Goal: Transaction & Acquisition: Purchase product/service

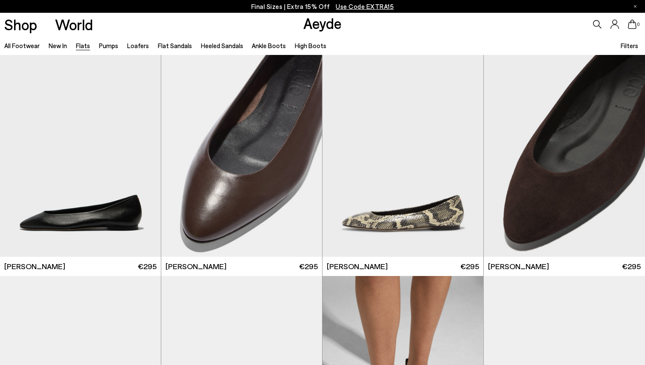
scroll to position [4333, 0]
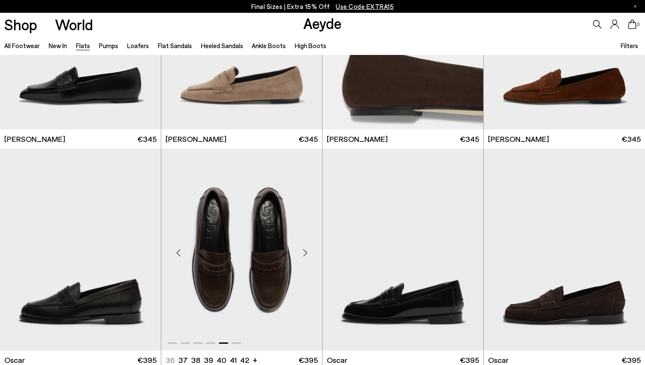
click at [304, 253] on div "Next slide" at bounding box center [305, 254] width 26 height 26
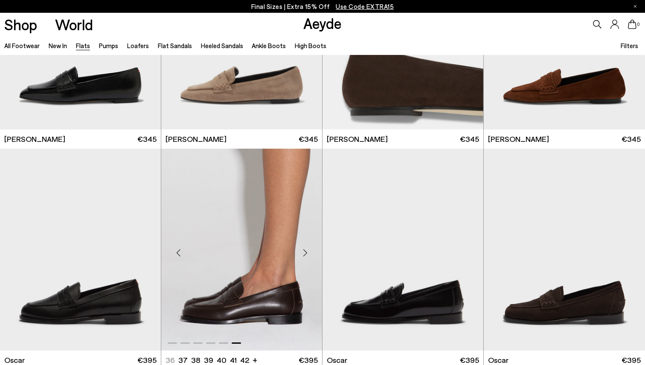
click at [304, 253] on div "Next slide" at bounding box center [305, 254] width 26 height 26
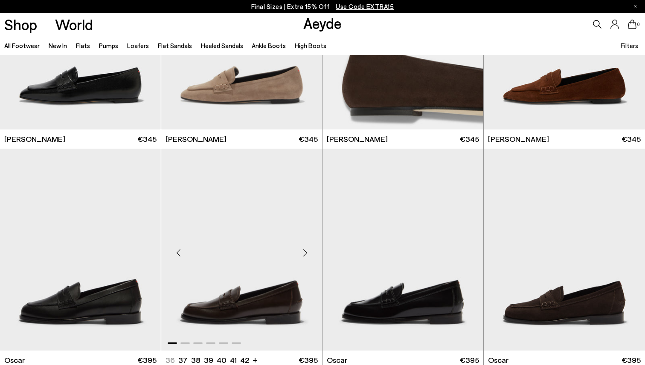
click at [304, 253] on div "Next slide" at bounding box center [305, 254] width 26 height 26
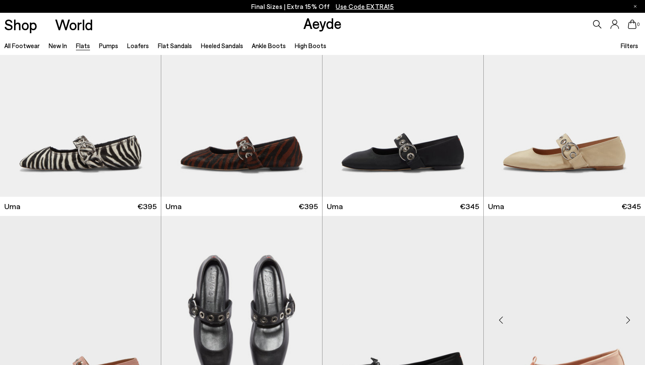
scroll to position [3381, 0]
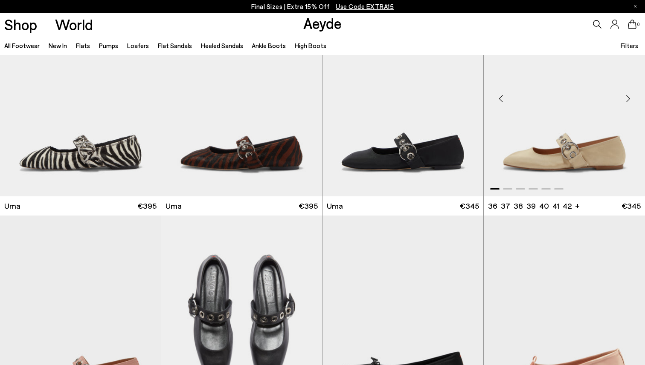
click at [629, 101] on div "Next slide" at bounding box center [628, 99] width 26 height 26
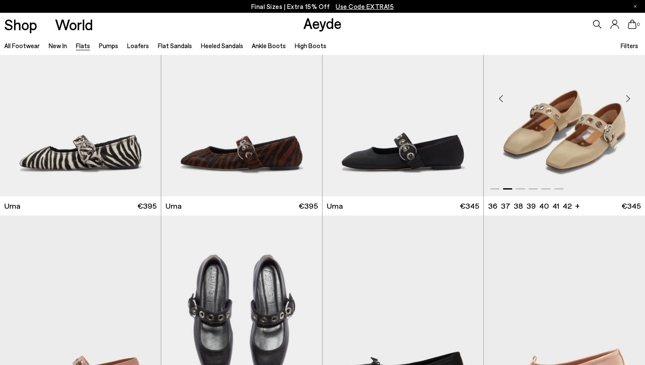
click at [629, 101] on div "Next slide" at bounding box center [628, 99] width 26 height 26
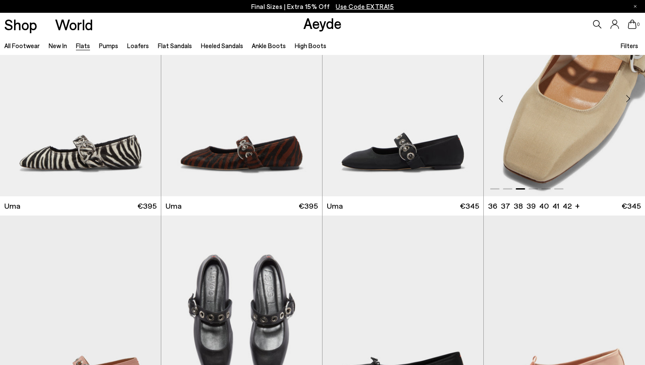
click at [629, 101] on div "Next slide" at bounding box center [628, 99] width 26 height 26
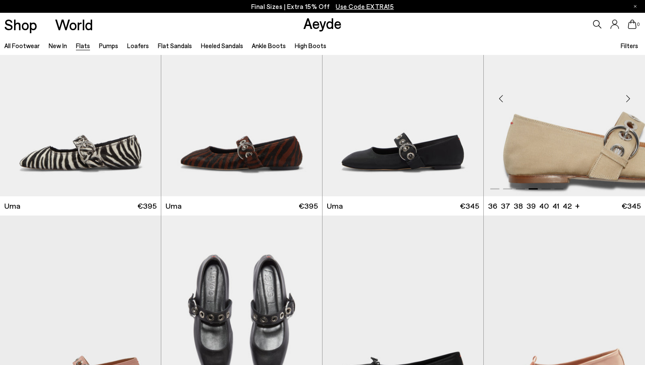
click at [629, 101] on div "Next slide" at bounding box center [628, 99] width 26 height 26
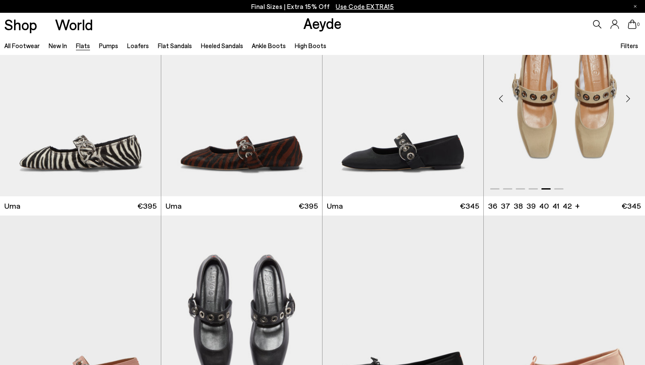
click at [629, 101] on div "Next slide" at bounding box center [628, 99] width 26 height 26
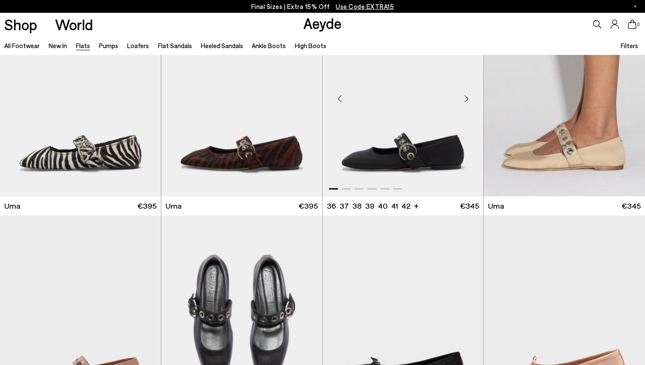
click at [470, 98] on div "Next slide" at bounding box center [466, 99] width 26 height 26
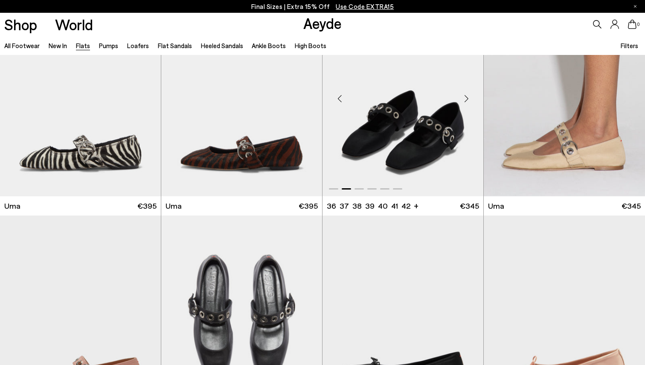
click at [470, 98] on div "Next slide" at bounding box center [466, 99] width 26 height 26
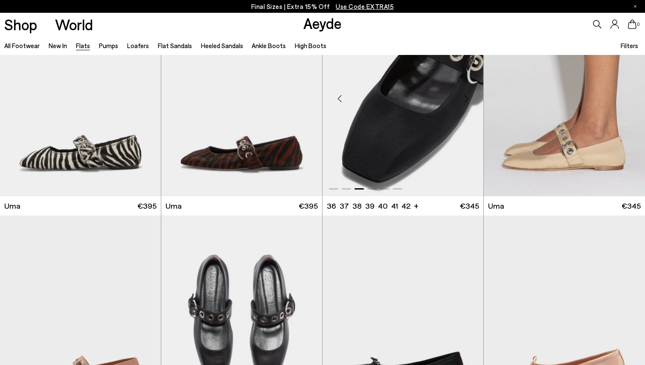
click at [470, 98] on div "Next slide" at bounding box center [466, 99] width 26 height 26
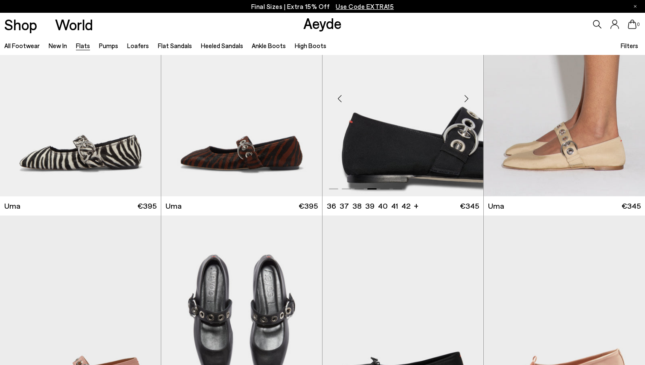
click at [470, 98] on div "Next slide" at bounding box center [466, 99] width 26 height 26
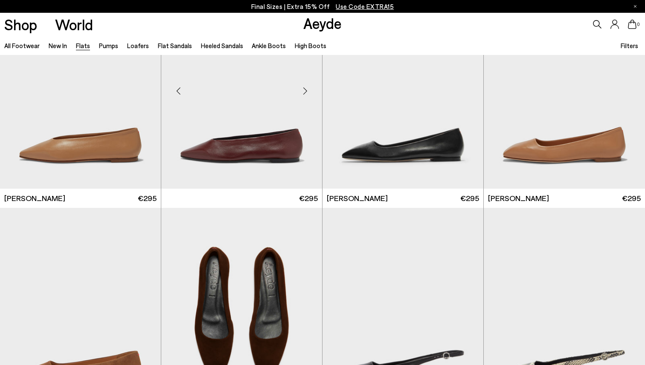
scroll to position [2721, 0]
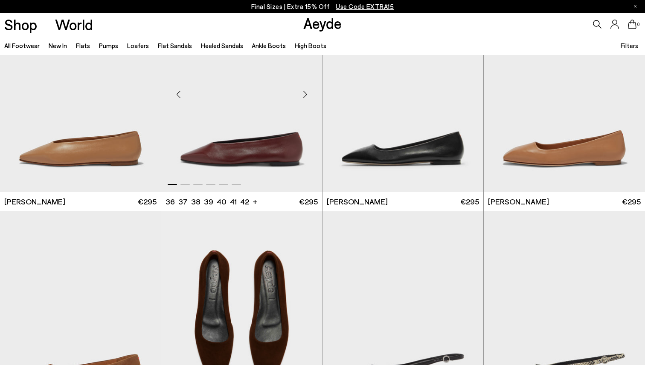
click at [279, 119] on img "1 / 6" at bounding box center [241, 91] width 161 height 202
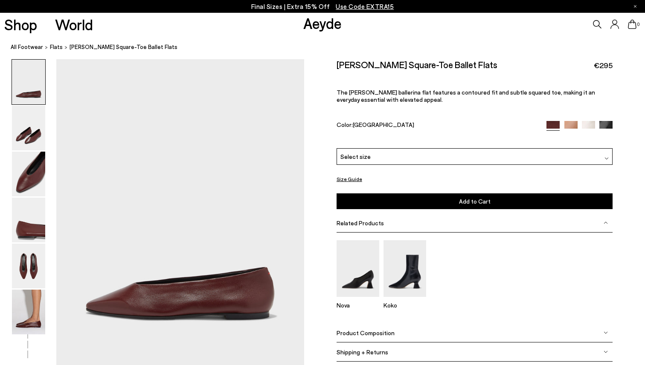
click at [32, 317] on img at bounding box center [28, 312] width 33 height 45
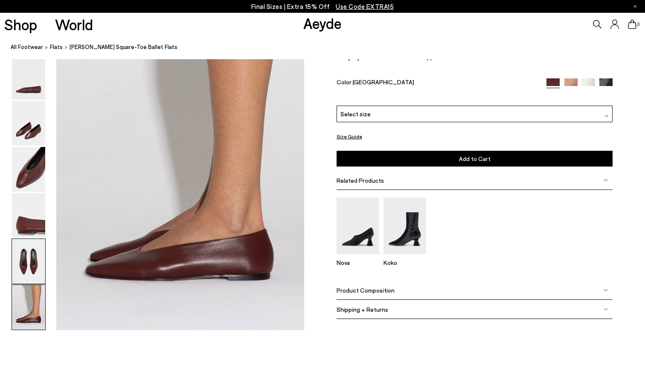
click at [17, 282] on img at bounding box center [28, 261] width 33 height 45
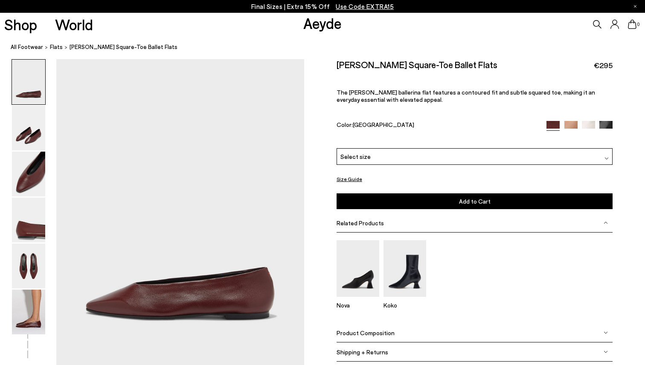
click at [606, 104] on div "Betty Square-Toe Ballet Flats €295 The Betty ballerina flat features a contoure…" at bounding box center [474, 103] width 276 height 89
click at [606, 121] on img at bounding box center [605, 127] width 13 height 13
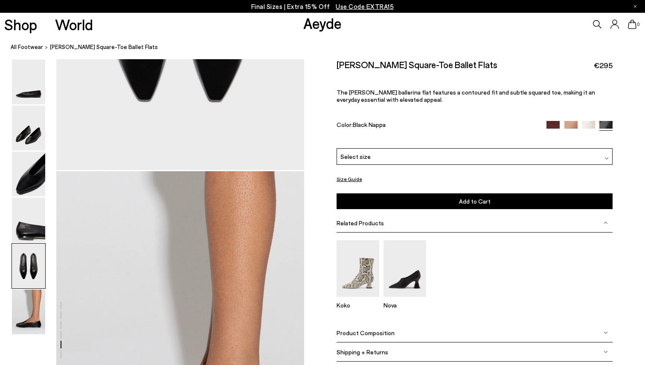
scroll to position [1349, 0]
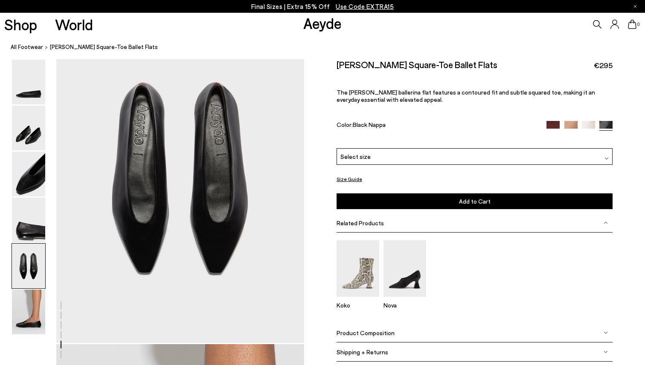
click at [589, 121] on img at bounding box center [588, 127] width 13 height 13
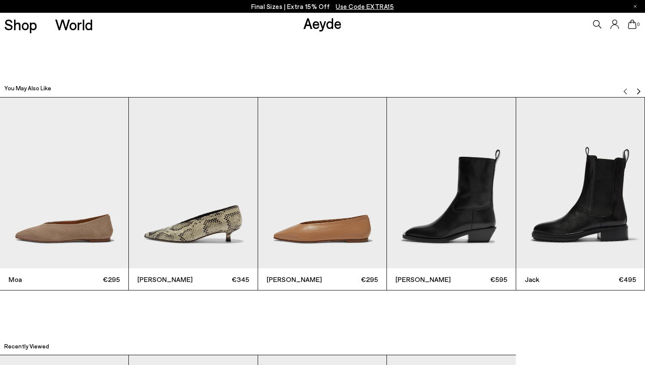
scroll to position [2021, 0]
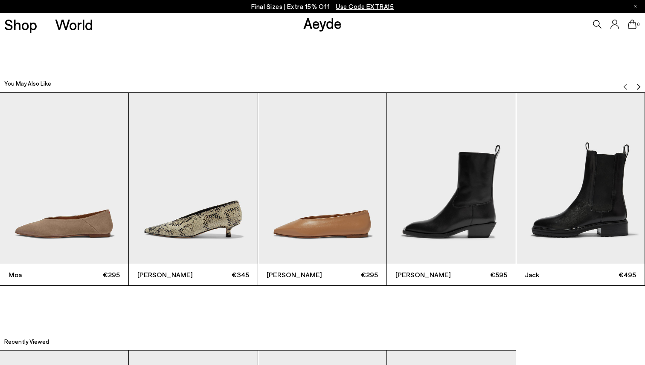
click at [425, 184] on img "4 / 6" at bounding box center [451, 178] width 128 height 171
click at [437, 193] on img "4 / 6" at bounding box center [451, 178] width 128 height 171
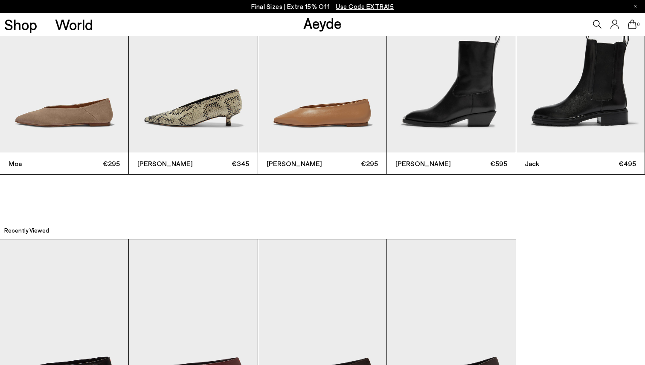
scroll to position [2119, 0]
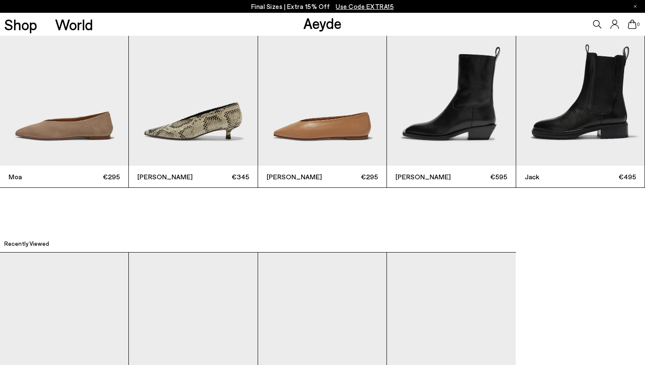
click at [444, 148] on img "4 / 6" at bounding box center [451, 80] width 128 height 171
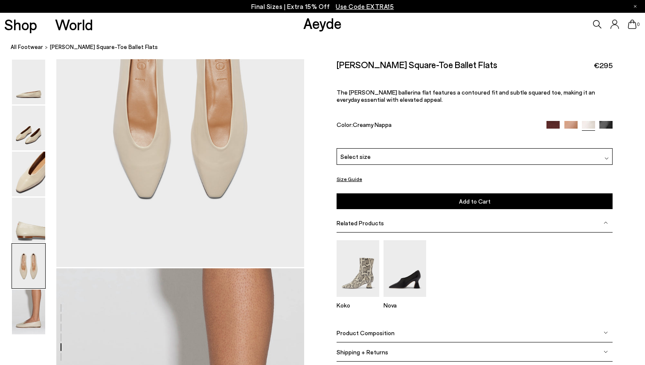
scroll to position [1435, 0]
